Goal: Communication & Community: Ask a question

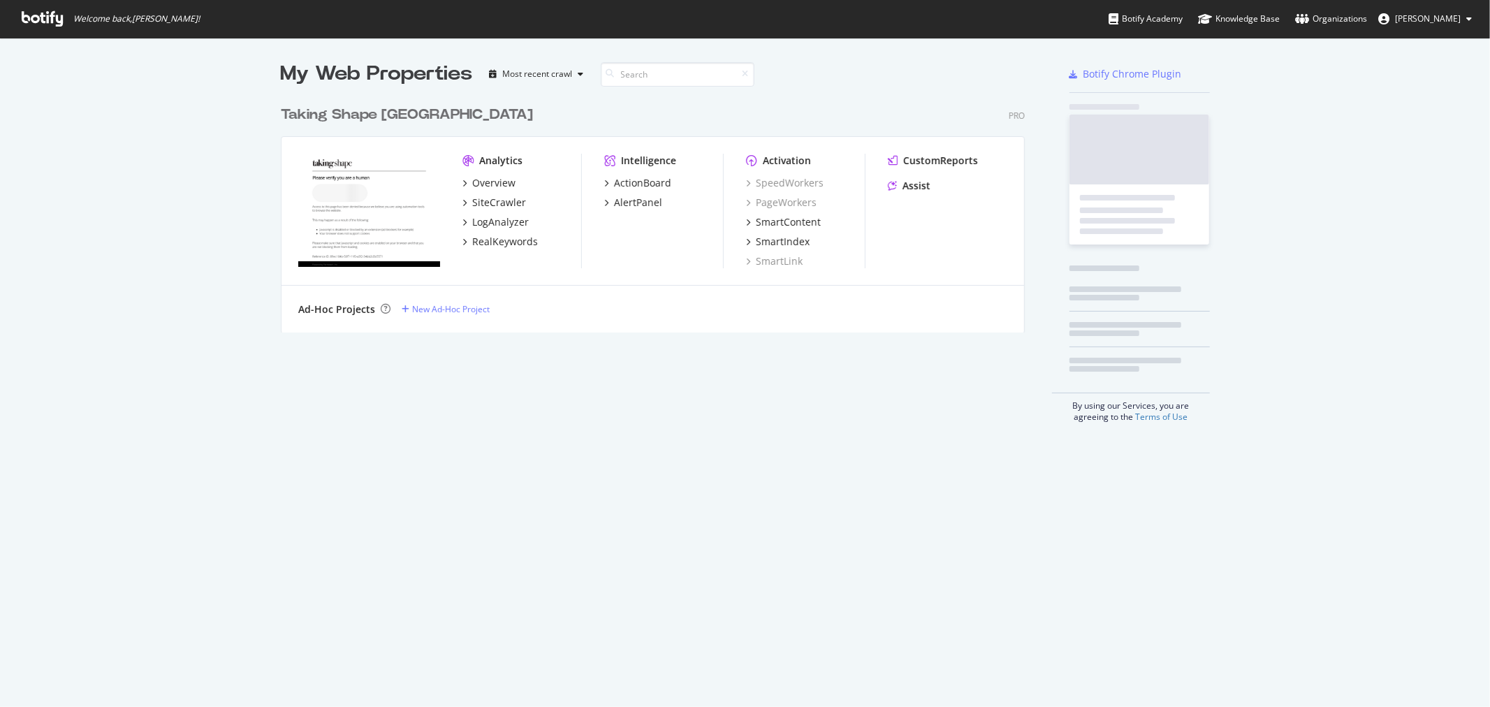
scroll to position [695, 1467]
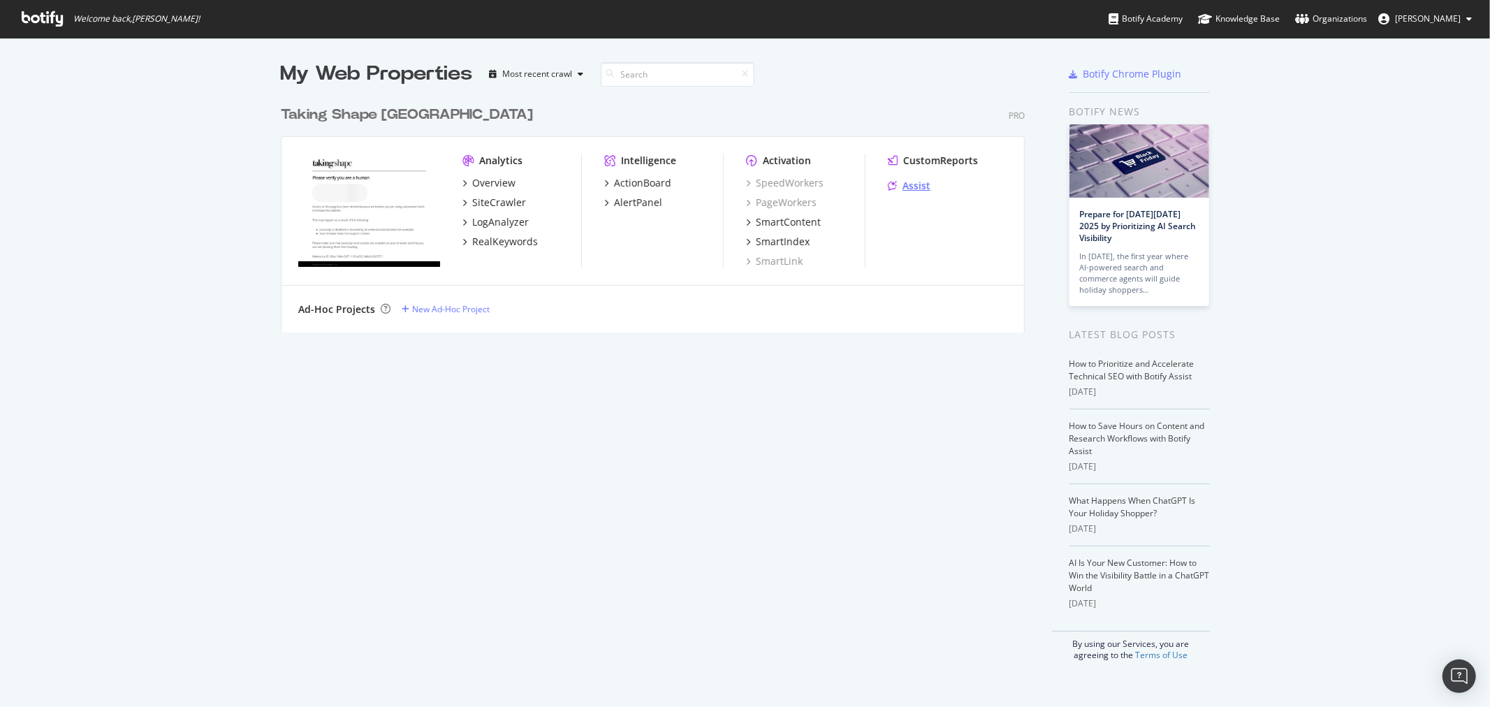
click at [895, 187] on div "Assist" at bounding box center [909, 186] width 43 height 14
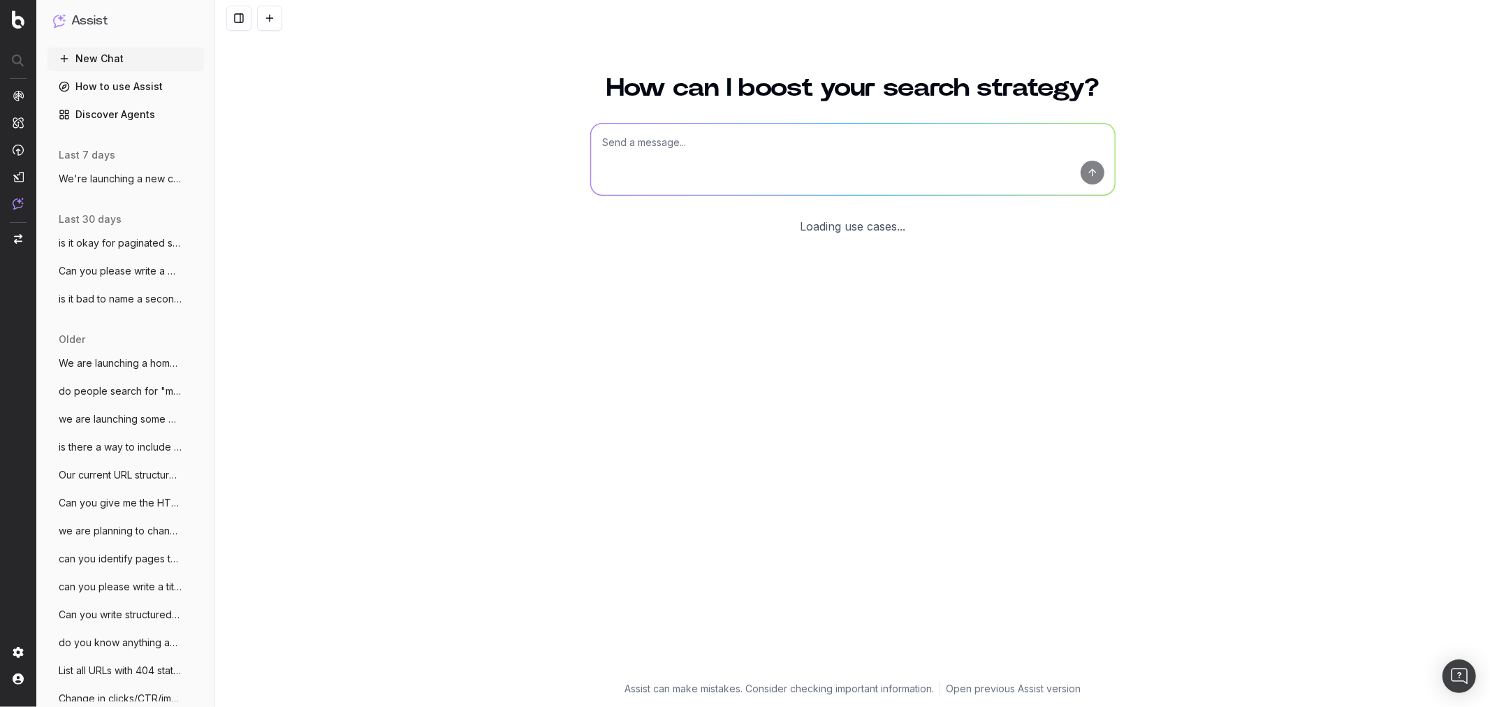
click at [682, 154] on textarea at bounding box center [853, 159] width 524 height 71
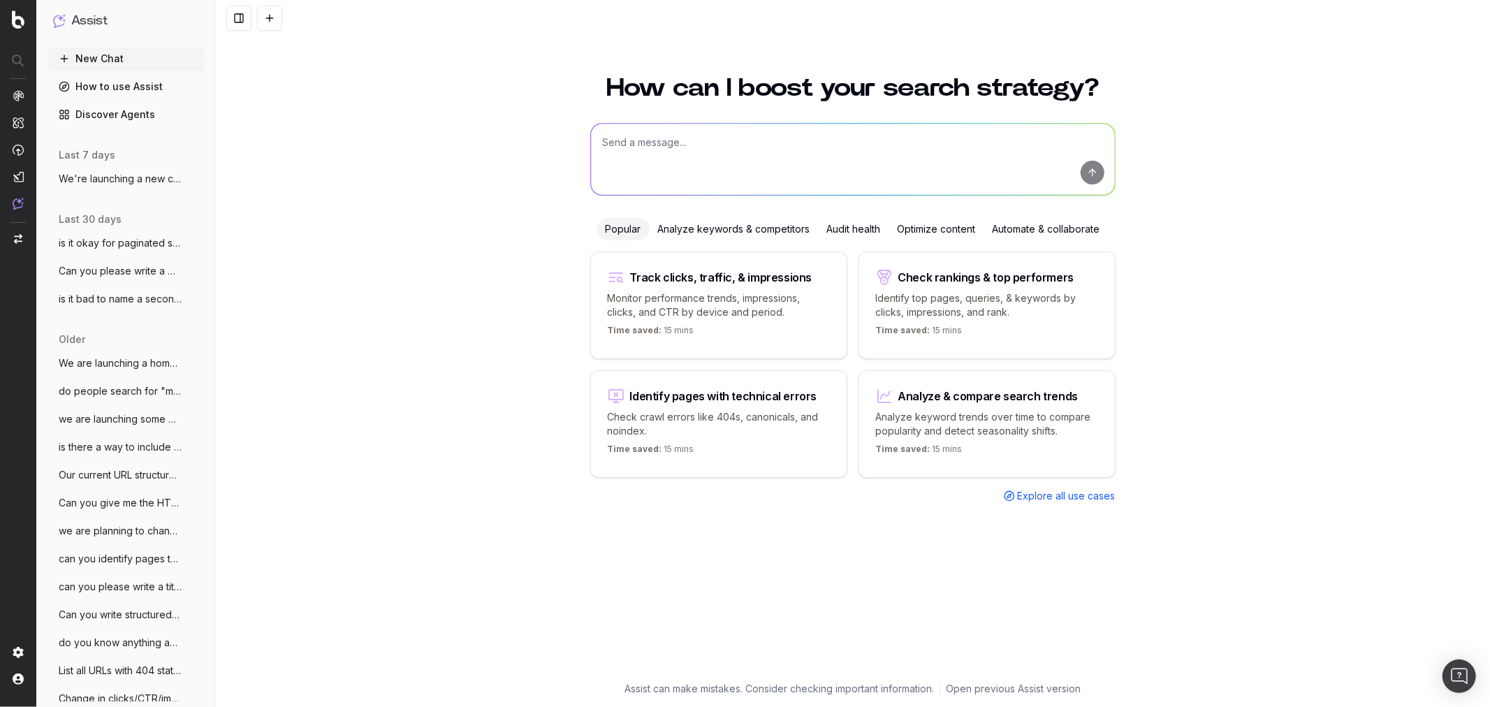
type textarea "D"
drag, startPoint x: 682, startPoint y: 154, endPoint x: 936, endPoint y: 147, distance: 254.3
click at [936, 147] on textarea "Would this line in our robots.txt prevent ai bots from crawling our site?" at bounding box center [853, 159] width 524 height 71
paste textarea "User-agent: *"
type textarea "Would this line in our robots.txt prevent ai bots from crawling our site? "User…"
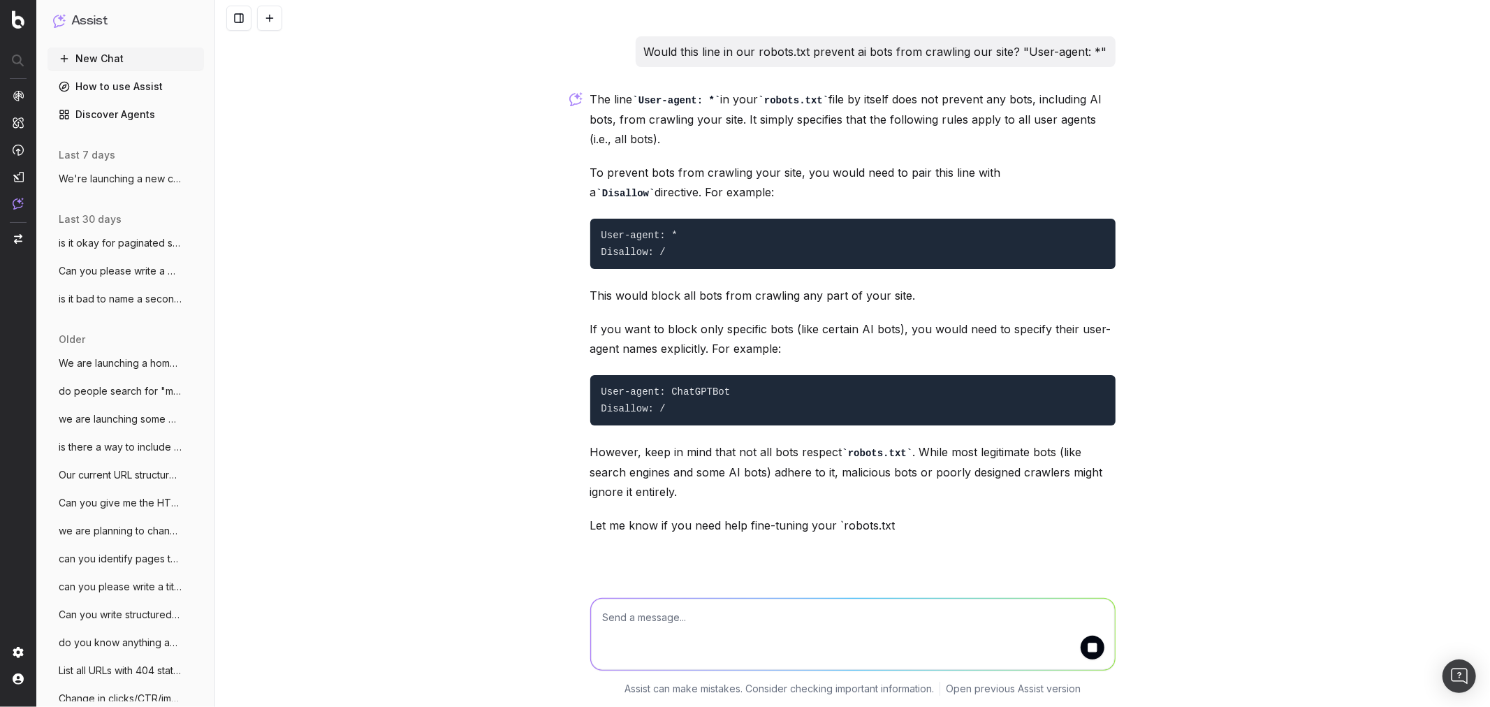
scroll to position [14, 0]
